Goal: Entertainment & Leisure: Consume media (video, audio)

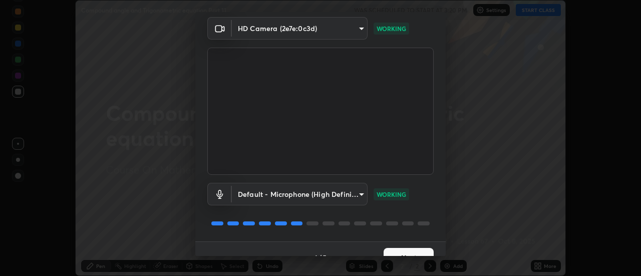
scroll to position [53, 0]
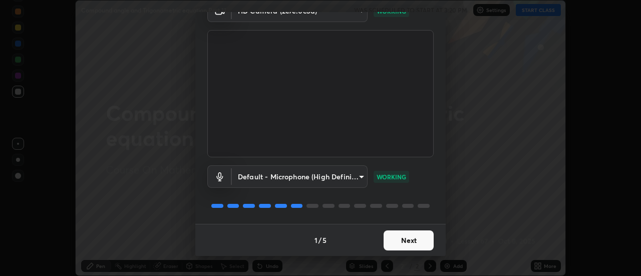
click at [402, 240] on button "Next" at bounding box center [408, 240] width 50 height 20
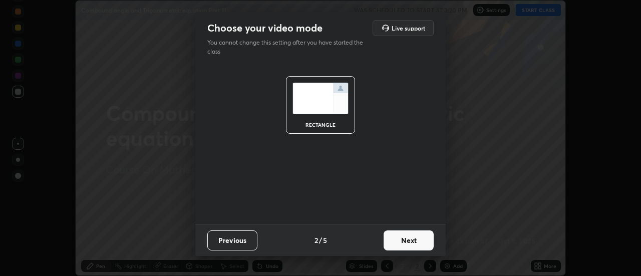
scroll to position [0, 0]
click at [402, 239] on button "Next" at bounding box center [408, 240] width 50 height 20
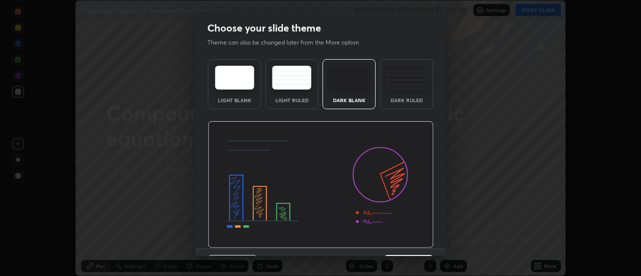
click at [407, 242] on img at bounding box center [321, 184] width 226 height 127
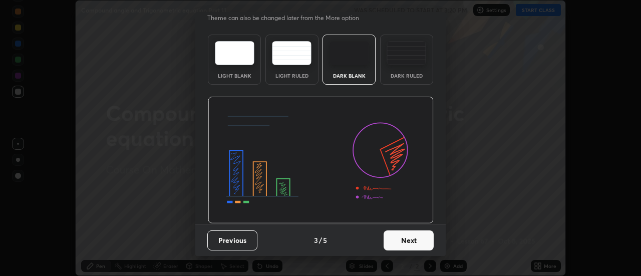
click at [403, 239] on button "Next" at bounding box center [408, 240] width 50 height 20
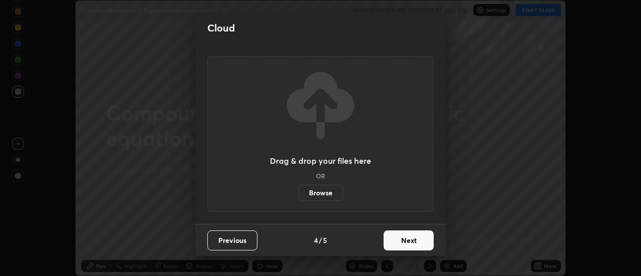
click at [402, 240] on button "Next" at bounding box center [408, 240] width 50 height 20
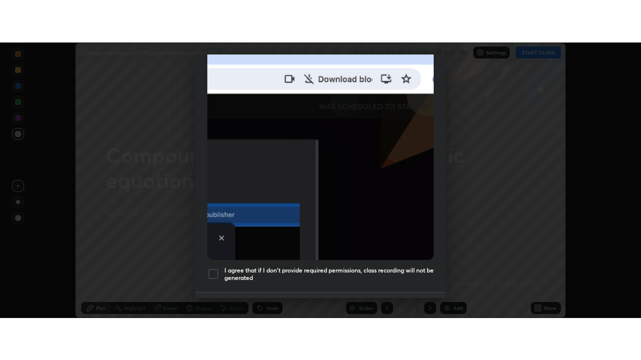
scroll to position [257, 0]
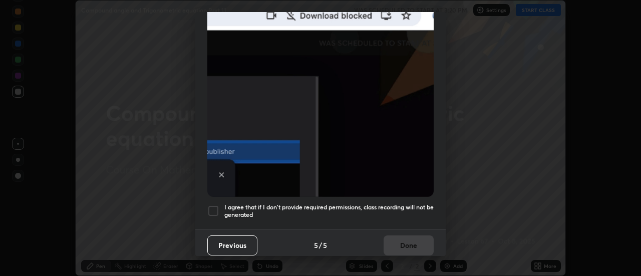
click at [410, 203] on h5 "I agree that if I don't provide required permissions, class recording will not …" at bounding box center [328, 211] width 209 height 16
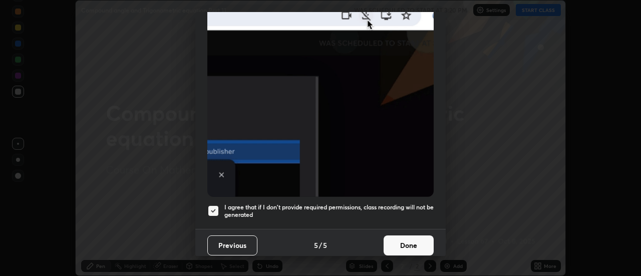
click at [413, 240] on button "Done" at bounding box center [408, 245] width 50 height 20
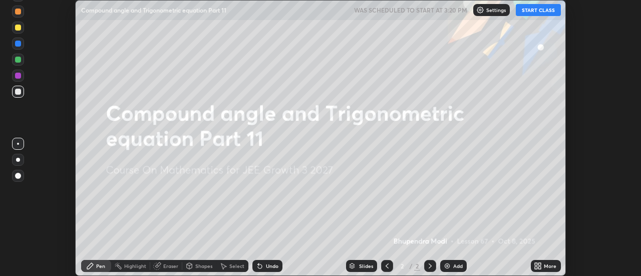
click at [540, 266] on icon at bounding box center [538, 266] width 8 height 8
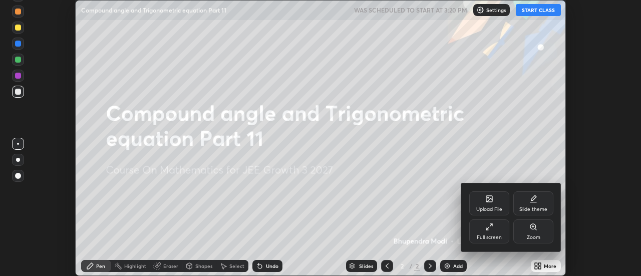
click at [495, 231] on div "Full screen" at bounding box center [489, 231] width 40 height 24
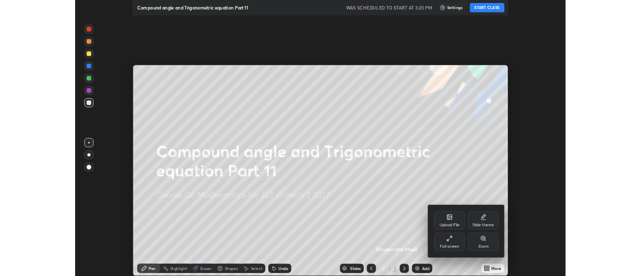
scroll to position [360, 641]
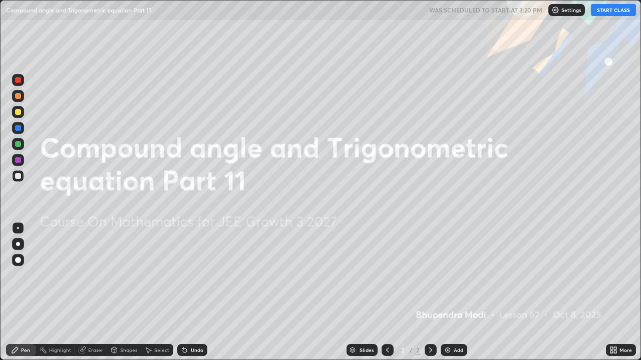
click at [613, 9] on button "START CLASS" at bounding box center [613, 10] width 45 height 12
click at [453, 275] on div "Add" at bounding box center [458, 350] width 10 height 5
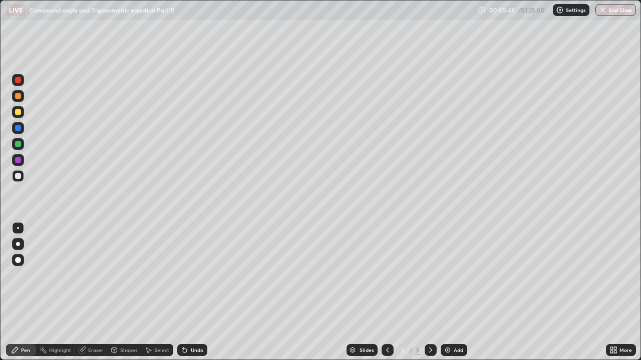
click at [195, 275] on div "Undo" at bounding box center [197, 350] width 13 height 5
click at [92, 275] on div "Eraser" at bounding box center [95, 350] width 15 height 5
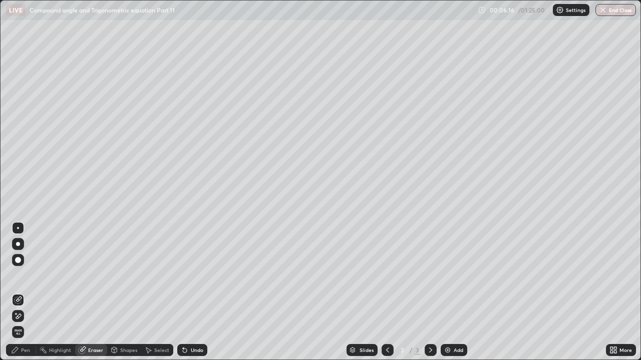
click at [26, 275] on div "Pen" at bounding box center [25, 350] width 9 height 5
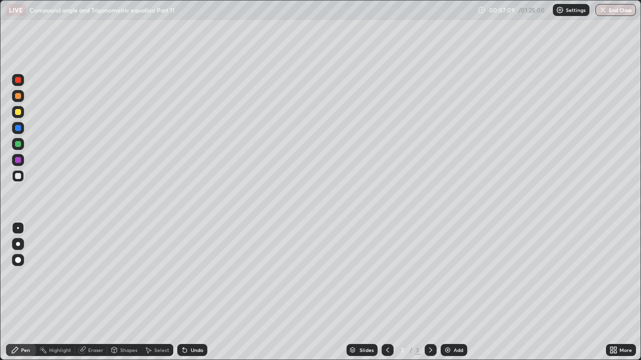
click at [195, 275] on div "Undo" at bounding box center [197, 350] width 13 height 5
click at [189, 275] on div "Undo" at bounding box center [192, 350] width 30 height 12
click at [454, 275] on div "Add" at bounding box center [453, 350] width 27 height 12
click at [192, 275] on div "Undo" at bounding box center [192, 350] width 30 height 12
click at [194, 275] on div "Undo" at bounding box center [197, 350] width 13 height 5
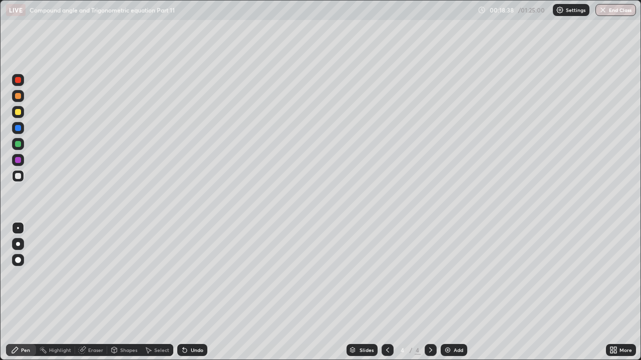
click at [194, 275] on div "Undo" at bounding box center [197, 350] width 13 height 5
click at [193, 275] on div "Undo" at bounding box center [197, 350] width 13 height 5
click at [93, 275] on div "Eraser" at bounding box center [95, 350] width 15 height 5
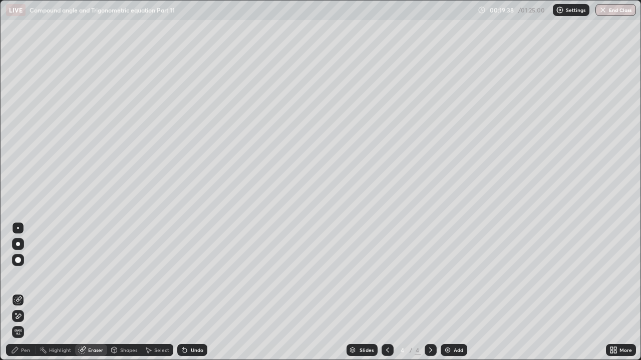
click at [34, 275] on div "Pen" at bounding box center [21, 350] width 30 height 12
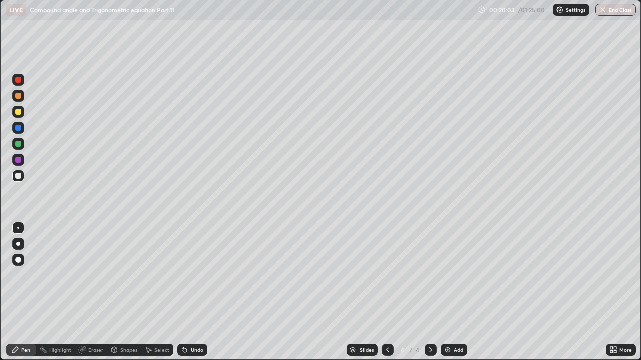
click at [96, 275] on div "Eraser" at bounding box center [95, 350] width 15 height 5
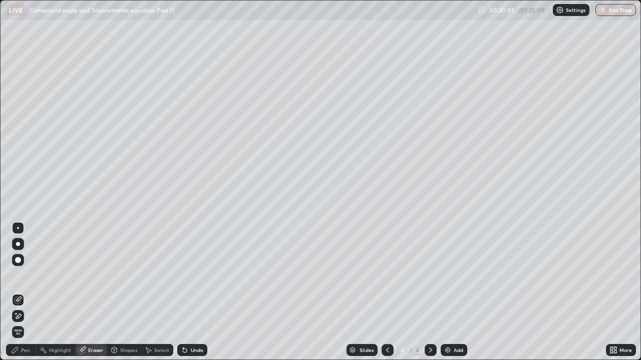
click at [22, 275] on div "Pen" at bounding box center [21, 350] width 30 height 12
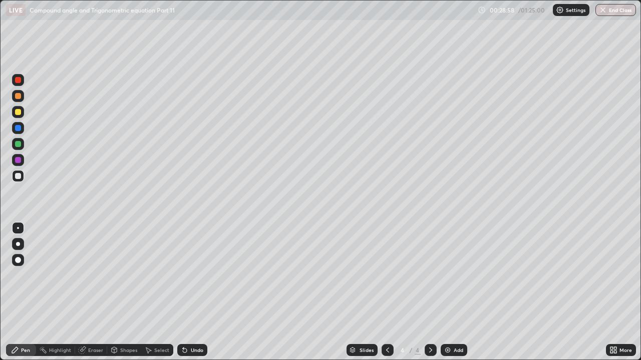
click at [456, 275] on div "Add" at bounding box center [453, 350] width 27 height 12
click at [200, 275] on div "Undo" at bounding box center [197, 350] width 13 height 5
click at [191, 275] on div "Undo" at bounding box center [197, 350] width 13 height 5
click at [197, 275] on div "Undo" at bounding box center [197, 350] width 13 height 5
click at [99, 275] on div "Eraser" at bounding box center [95, 350] width 15 height 5
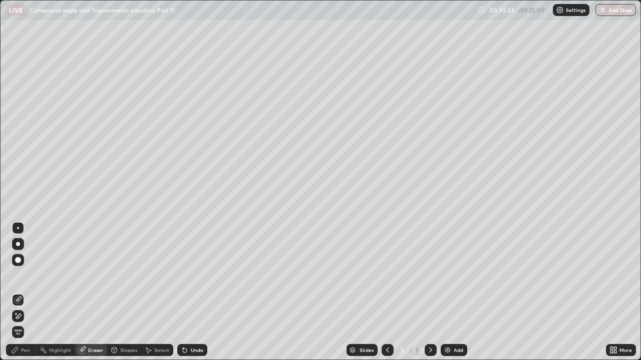
click at [34, 275] on div "Pen" at bounding box center [21, 350] width 30 height 12
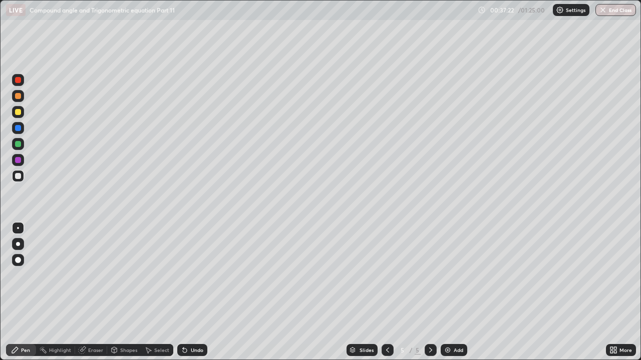
click at [19, 161] on div at bounding box center [18, 160] width 6 height 6
click at [191, 275] on div "Undo" at bounding box center [197, 350] width 13 height 5
click at [194, 275] on div "Undo" at bounding box center [197, 350] width 13 height 5
click at [198, 275] on div "Undo" at bounding box center [192, 350] width 30 height 12
click at [191, 275] on div "Undo" at bounding box center [197, 350] width 13 height 5
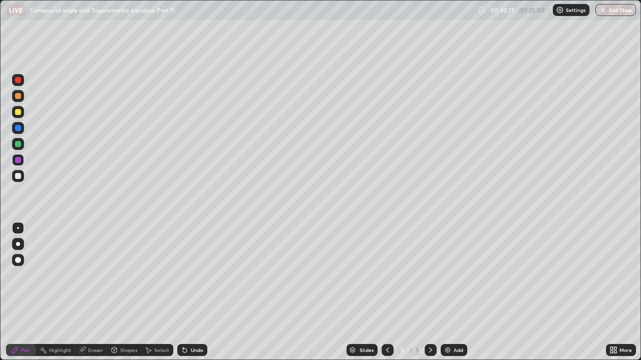
click at [194, 275] on div "Undo" at bounding box center [197, 350] width 13 height 5
click at [451, 275] on div "Add" at bounding box center [453, 350] width 27 height 12
click at [91, 275] on div "Eraser" at bounding box center [95, 350] width 15 height 5
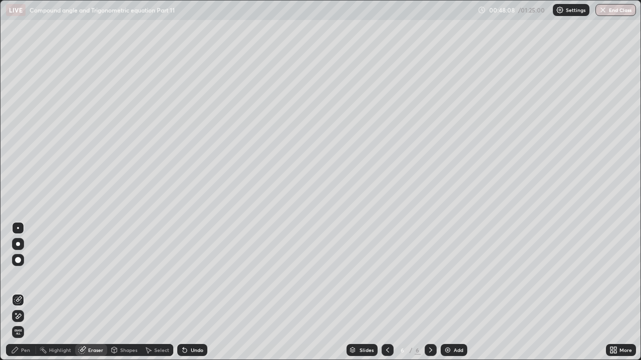
click at [28, 275] on div "Pen" at bounding box center [25, 350] width 9 height 5
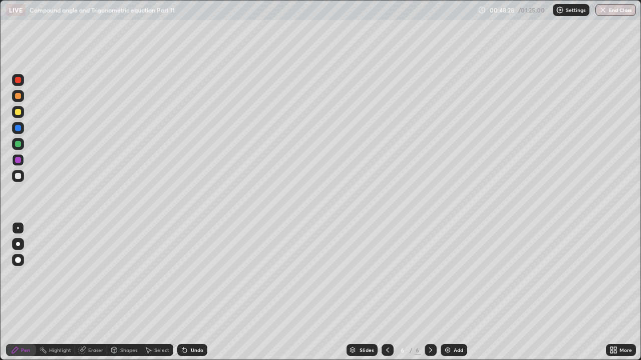
click at [96, 275] on div "Eraser" at bounding box center [95, 350] width 15 height 5
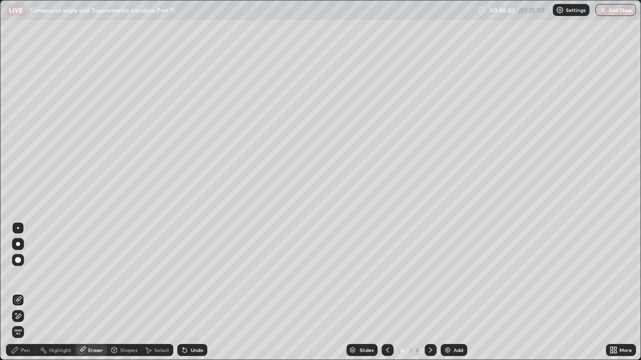
click at [21, 275] on div "Pen" at bounding box center [25, 350] width 9 height 5
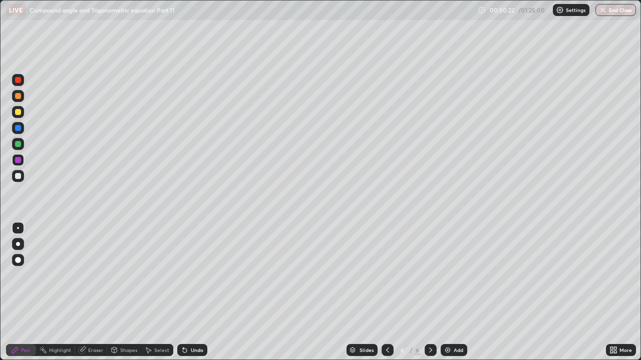
click at [459, 275] on div "Add" at bounding box center [453, 350] width 27 height 12
click at [386, 275] on icon at bounding box center [387, 350] width 8 height 8
click at [429, 275] on icon at bounding box center [430, 350] width 8 height 8
click at [18, 178] on div at bounding box center [18, 176] width 6 height 6
click at [201, 275] on div "Undo" at bounding box center [197, 350] width 13 height 5
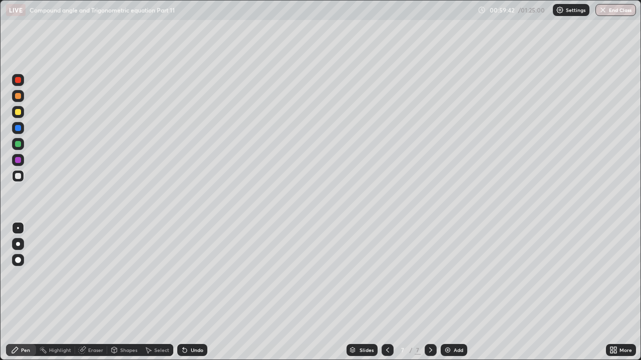
click at [198, 275] on div "Undo" at bounding box center [197, 350] width 13 height 5
click at [199, 275] on div "Undo" at bounding box center [197, 350] width 13 height 5
click at [200, 275] on div "Undo" at bounding box center [197, 350] width 13 height 5
click at [98, 275] on div "Eraser" at bounding box center [95, 350] width 15 height 5
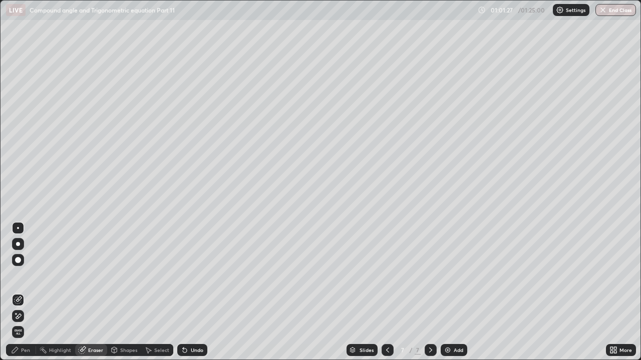
click at [24, 275] on div "Pen" at bounding box center [25, 350] width 9 height 5
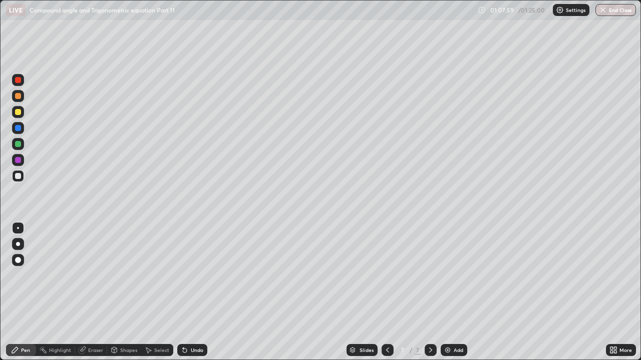
click at [456, 275] on div "Add" at bounding box center [458, 350] width 10 height 5
click at [132, 275] on div "Shapes" at bounding box center [128, 350] width 17 height 5
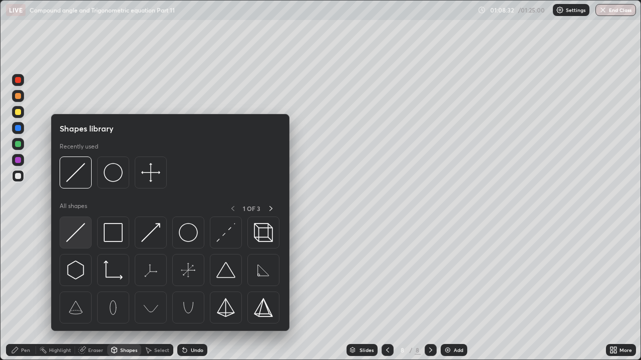
click at [74, 228] on img at bounding box center [75, 232] width 19 height 19
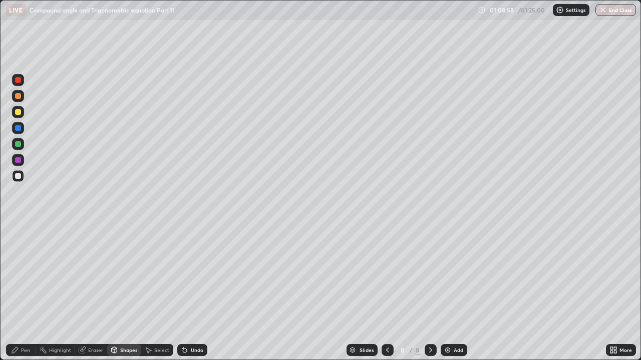
click at [18, 161] on div at bounding box center [18, 160] width 6 height 6
click at [200, 275] on div "Undo" at bounding box center [192, 350] width 30 height 12
click at [197, 275] on div "Undo" at bounding box center [197, 350] width 13 height 5
click at [23, 275] on div "Pen" at bounding box center [21, 350] width 30 height 12
click at [18, 177] on div at bounding box center [18, 176] width 6 height 6
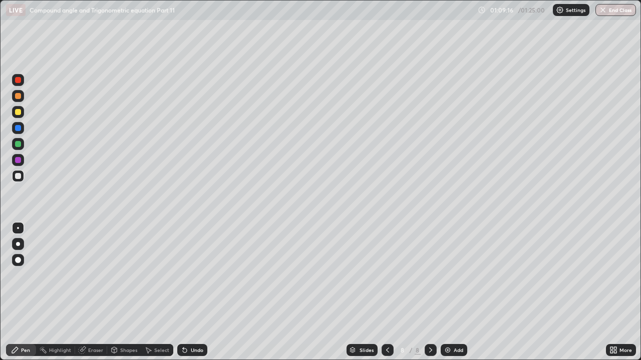
click at [17, 160] on div at bounding box center [18, 160] width 6 height 6
click at [195, 275] on div "Undo" at bounding box center [197, 350] width 13 height 5
click at [18, 178] on div at bounding box center [18, 176] width 6 height 6
click at [125, 275] on div "Shapes" at bounding box center [128, 350] width 17 height 5
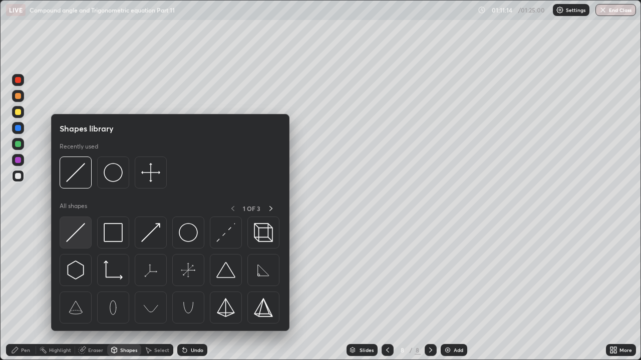
click at [78, 235] on img at bounding box center [75, 232] width 19 height 19
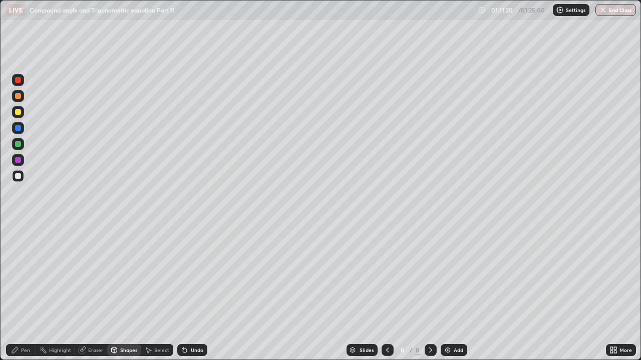
click at [194, 275] on div "Undo" at bounding box center [197, 350] width 13 height 5
click at [28, 275] on div "Pen" at bounding box center [25, 350] width 9 height 5
click at [19, 164] on div at bounding box center [18, 160] width 12 height 12
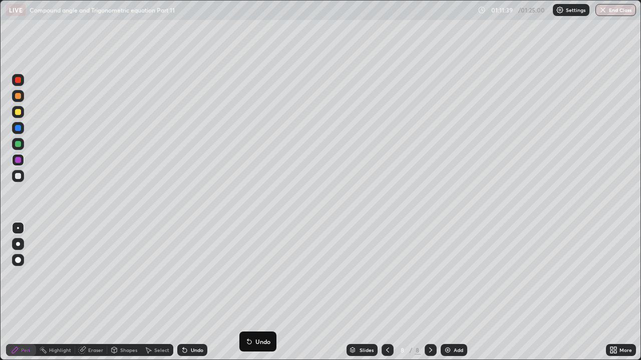
click at [195, 275] on div "Undo" at bounding box center [197, 350] width 13 height 5
click at [201, 275] on div "Undo" at bounding box center [197, 350] width 13 height 5
click at [324, 275] on div "Slides 8 / 8 Add" at bounding box center [406, 350] width 398 height 20
click at [447, 275] on img at bounding box center [447, 350] width 8 height 8
click at [20, 178] on div at bounding box center [18, 176] width 6 height 6
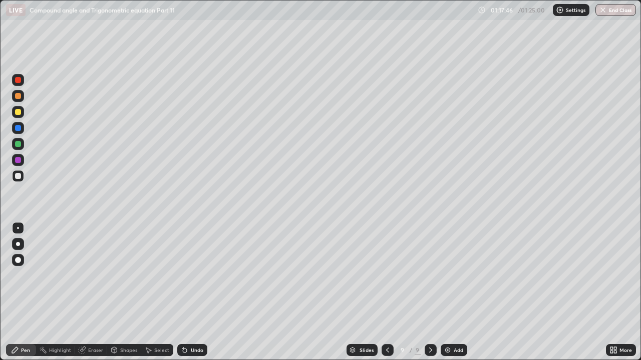
click at [18, 159] on div at bounding box center [18, 160] width 6 height 6
click at [193, 275] on div "Undo" at bounding box center [197, 350] width 13 height 5
click at [18, 176] on div at bounding box center [18, 176] width 6 height 6
click at [18, 159] on div at bounding box center [18, 160] width 6 height 6
click at [195, 275] on div "Undo" at bounding box center [197, 350] width 13 height 5
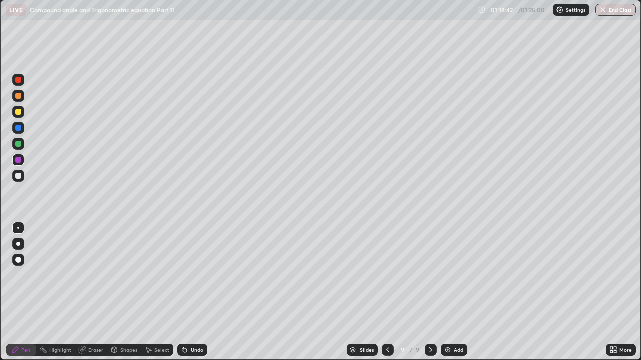
click at [194, 275] on div "Undo" at bounding box center [197, 350] width 13 height 5
click at [196, 275] on div "Undo" at bounding box center [197, 350] width 13 height 5
click at [200, 275] on div "Undo" at bounding box center [197, 350] width 13 height 5
click at [196, 275] on div "Undo" at bounding box center [197, 350] width 13 height 5
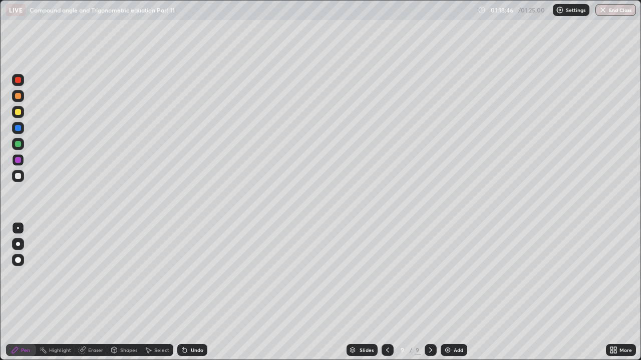
click at [196, 275] on div "Undo" at bounding box center [197, 350] width 13 height 5
click at [198, 275] on div "Undo" at bounding box center [197, 350] width 13 height 5
click at [191, 275] on div "Undo" at bounding box center [192, 350] width 30 height 12
click at [192, 275] on div "Undo" at bounding box center [197, 350] width 13 height 5
click at [196, 275] on div "Undo" at bounding box center [197, 350] width 13 height 5
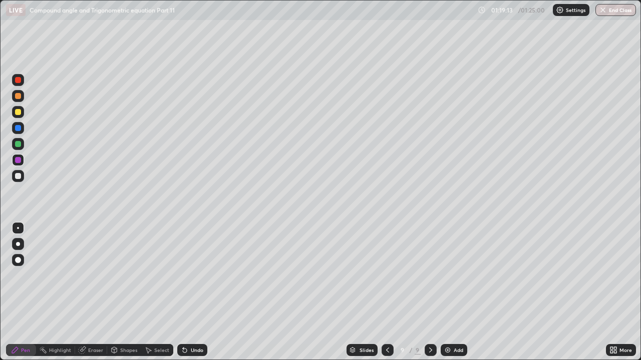
click at [194, 275] on div "Undo" at bounding box center [197, 350] width 13 height 5
click at [196, 275] on div "Undo" at bounding box center [197, 350] width 13 height 5
click at [197, 275] on div "Undo" at bounding box center [197, 350] width 13 height 5
click at [196, 275] on div "Undo" at bounding box center [197, 350] width 13 height 5
click at [18, 178] on div at bounding box center [18, 176] width 6 height 6
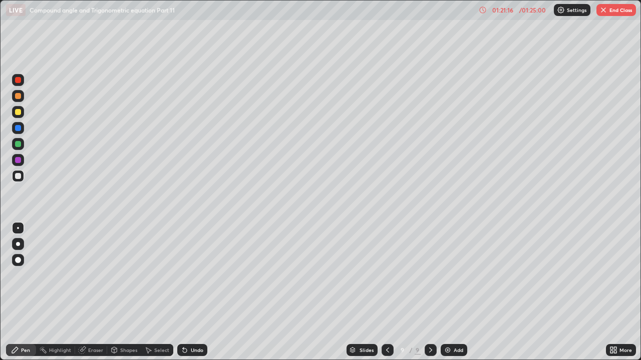
click at [128, 275] on div "Shapes" at bounding box center [128, 350] width 17 height 5
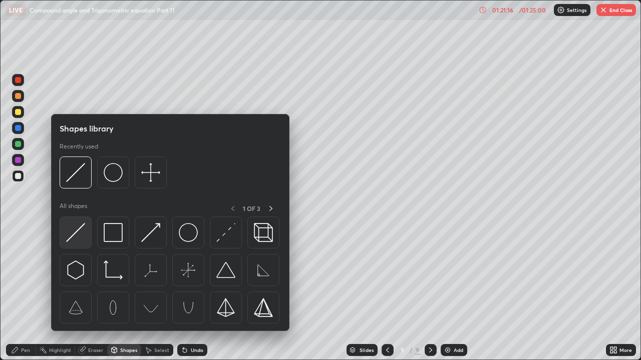
click at [79, 230] on img at bounding box center [75, 232] width 19 height 19
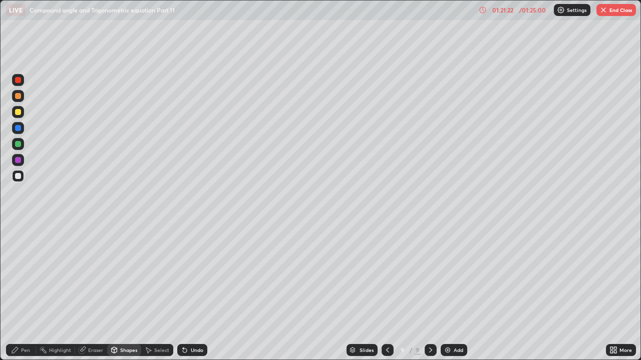
click at [25, 275] on div "Pen" at bounding box center [25, 350] width 9 height 5
click at [196, 275] on div "Undo" at bounding box center [197, 350] width 13 height 5
click at [201, 275] on div "Undo" at bounding box center [192, 350] width 30 height 12
click at [127, 275] on div "Shapes" at bounding box center [128, 350] width 17 height 5
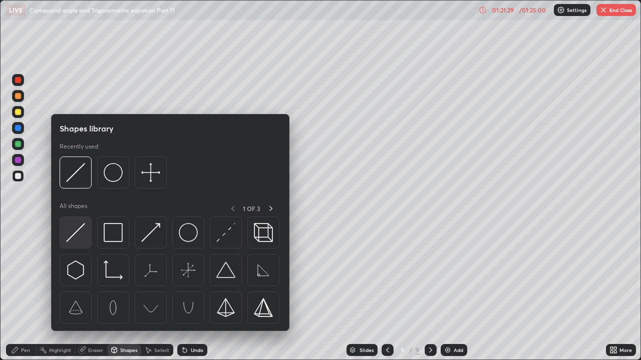
click at [81, 230] on img at bounding box center [75, 232] width 19 height 19
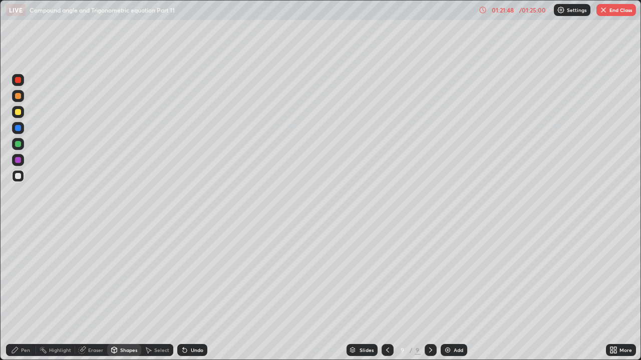
click at [193, 275] on div "Undo" at bounding box center [192, 350] width 30 height 12
click at [32, 275] on div "Pen" at bounding box center [21, 350] width 30 height 12
click at [17, 161] on div at bounding box center [18, 160] width 6 height 6
click at [194, 275] on div "Undo" at bounding box center [192, 350] width 30 height 12
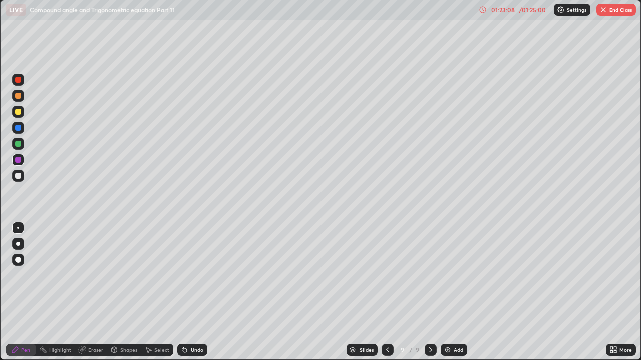
click at [199, 275] on div "Undo" at bounding box center [197, 350] width 13 height 5
click at [16, 176] on div at bounding box center [18, 176] width 6 height 6
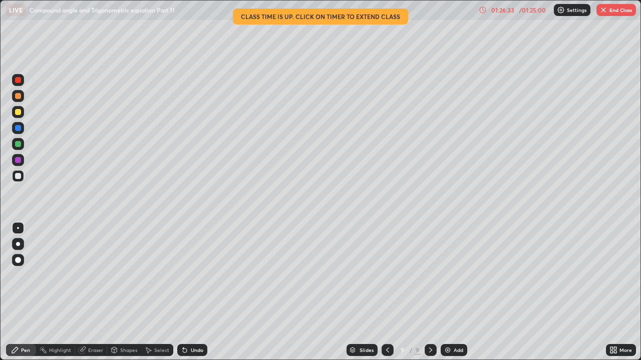
click at [449, 275] on img at bounding box center [447, 350] width 8 height 8
click at [128, 275] on div "Shapes" at bounding box center [128, 350] width 17 height 5
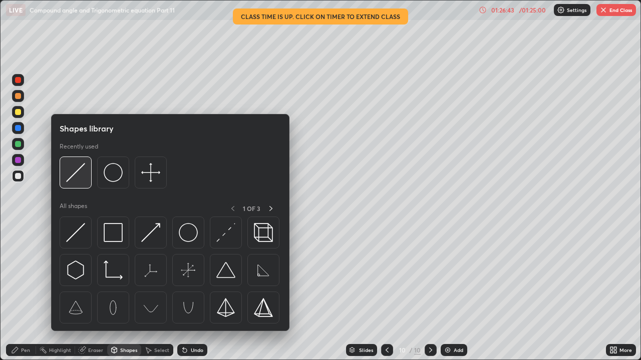
click at [79, 180] on img at bounding box center [75, 172] width 19 height 19
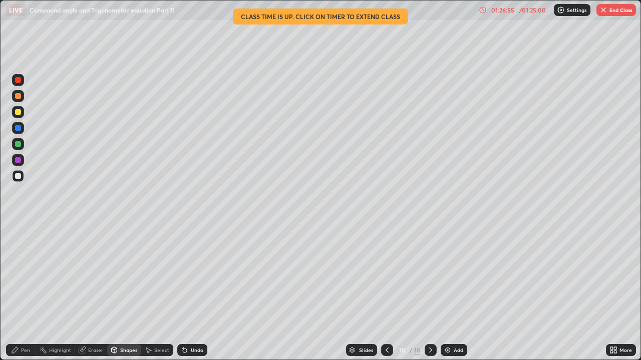
click at [191, 275] on div "Undo" at bounding box center [192, 350] width 30 height 12
click at [194, 275] on div "Undo" at bounding box center [192, 350] width 30 height 12
click at [192, 275] on div "Undo" at bounding box center [192, 350] width 30 height 12
click at [193, 275] on div "Undo" at bounding box center [192, 350] width 30 height 12
click at [195, 275] on div "Undo" at bounding box center [192, 350] width 30 height 12
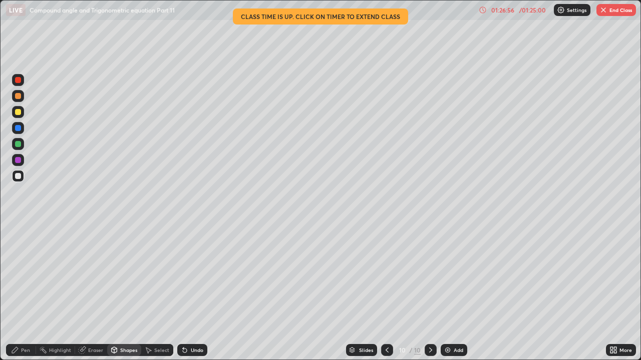
click at [196, 275] on div "Undo" at bounding box center [192, 350] width 30 height 12
click at [198, 275] on div "Undo" at bounding box center [197, 350] width 13 height 5
click at [99, 275] on div "Eraser" at bounding box center [95, 350] width 15 height 5
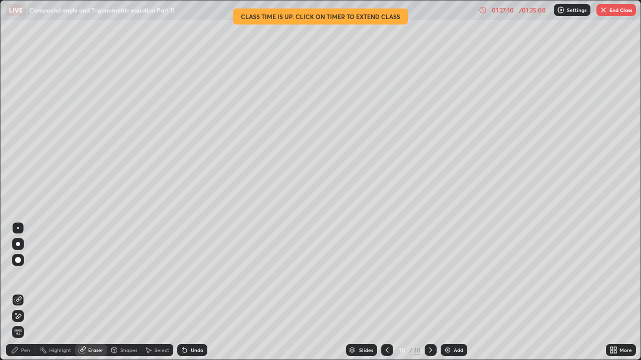
click at [27, 275] on div "Pen" at bounding box center [25, 350] width 9 height 5
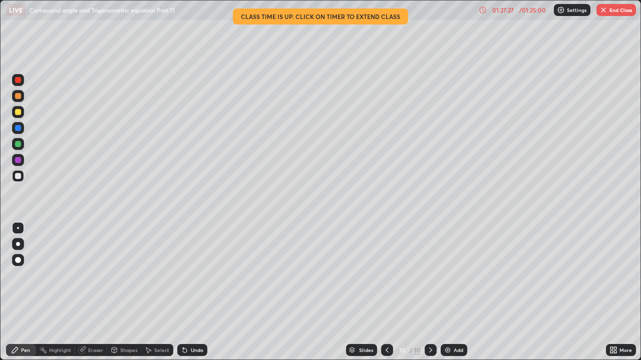
click at [200, 275] on div "Undo" at bounding box center [197, 350] width 13 height 5
click at [203, 275] on div "Undo" at bounding box center [192, 350] width 30 height 12
click at [200, 275] on div "Undo" at bounding box center [197, 350] width 13 height 5
click at [198, 275] on div "Undo" at bounding box center [197, 350] width 13 height 5
click at [19, 176] on div at bounding box center [18, 176] width 6 height 6
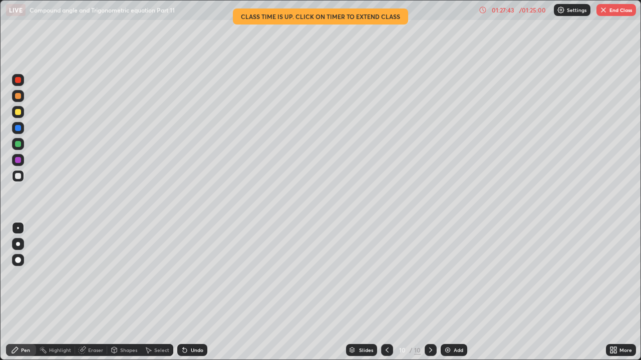
click at [24, 275] on div "Pen" at bounding box center [21, 350] width 30 height 12
click at [18, 159] on div at bounding box center [18, 160] width 6 height 6
click at [197, 275] on div "Undo" at bounding box center [197, 350] width 13 height 5
click at [19, 143] on div at bounding box center [18, 144] width 6 height 6
click at [17, 176] on div at bounding box center [18, 176] width 6 height 6
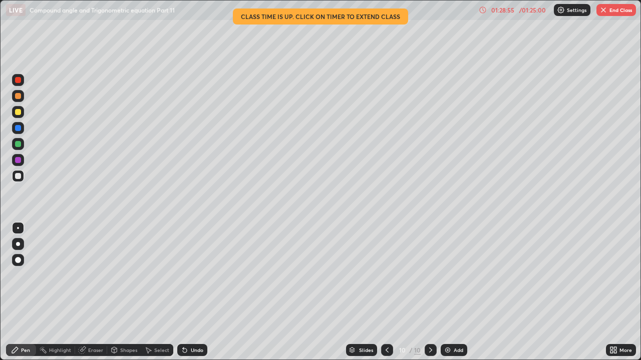
click at [19, 142] on div at bounding box center [18, 144] width 6 height 6
click at [195, 275] on div "Undo" at bounding box center [197, 350] width 13 height 5
click at [23, 160] on div at bounding box center [18, 160] width 12 height 12
click at [14, 142] on div at bounding box center [18, 144] width 12 height 12
click at [18, 161] on div at bounding box center [18, 160] width 6 height 6
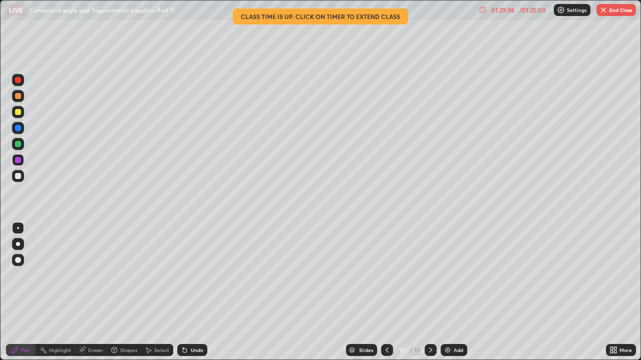
click at [17, 145] on div at bounding box center [18, 144] width 6 height 6
click at [19, 161] on div at bounding box center [18, 160] width 6 height 6
click at [18, 143] on div at bounding box center [18, 144] width 6 height 6
click at [17, 162] on div at bounding box center [18, 160] width 6 height 6
click at [19, 178] on div at bounding box center [18, 176] width 6 height 6
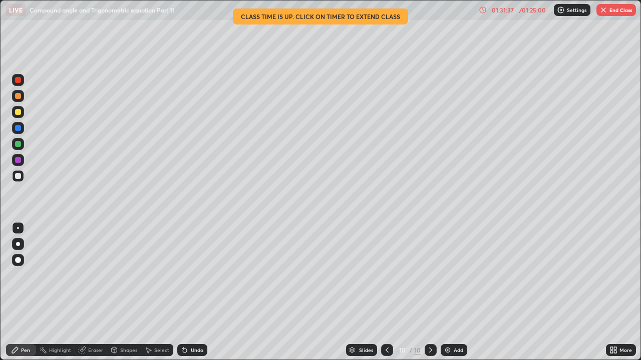
click at [615, 275] on icon at bounding box center [615, 352] width 3 height 3
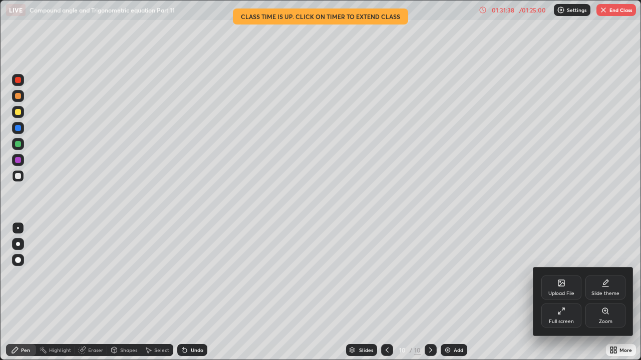
click at [567, 275] on div "Full screen" at bounding box center [561, 316] width 40 height 24
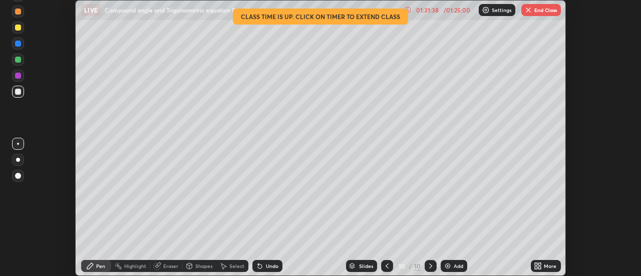
scroll to position [49772, 49407]
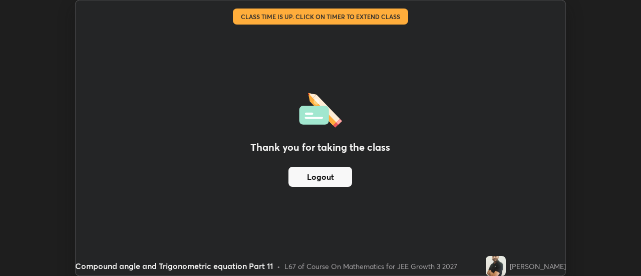
click at [329, 177] on button "Logout" at bounding box center [320, 177] width 64 height 20
